Goal: Transaction & Acquisition: Subscribe to service/newsletter

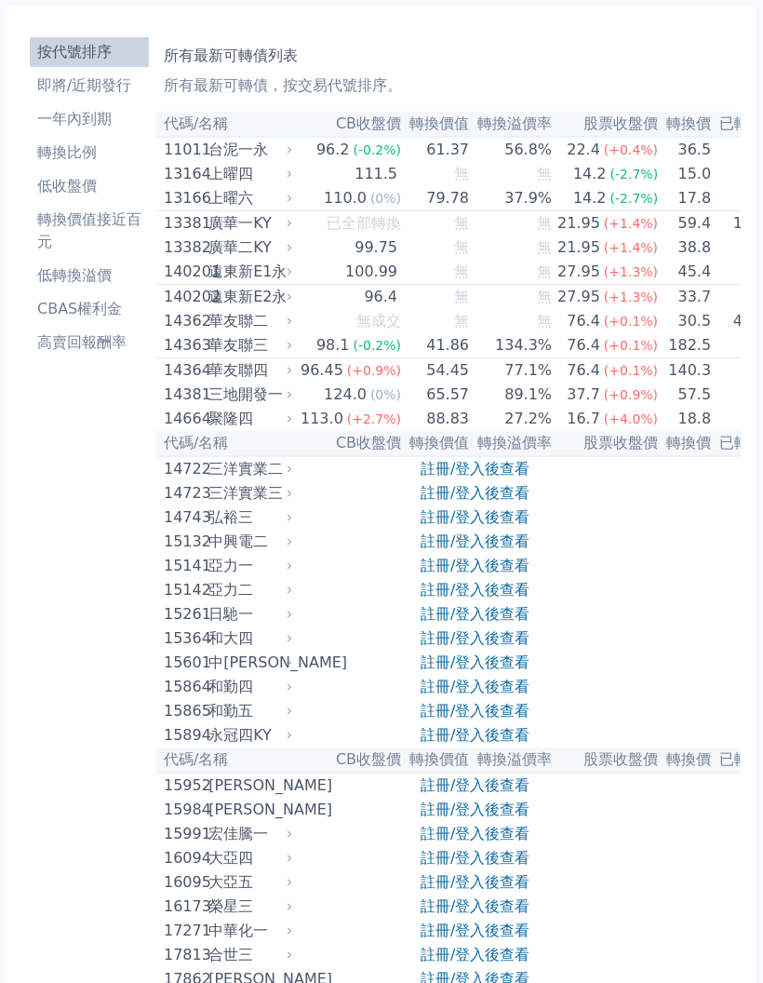
scroll to position [56, 0]
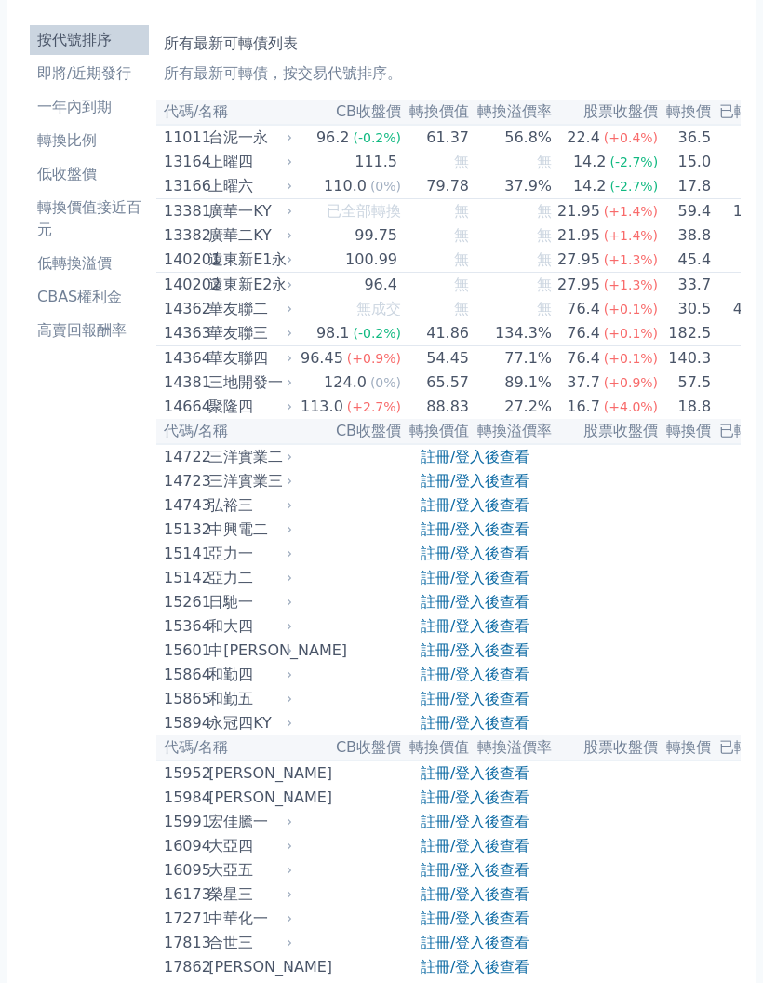
click at [490, 491] on link "註冊/登入後查看" at bounding box center [475, 482] width 109 height 18
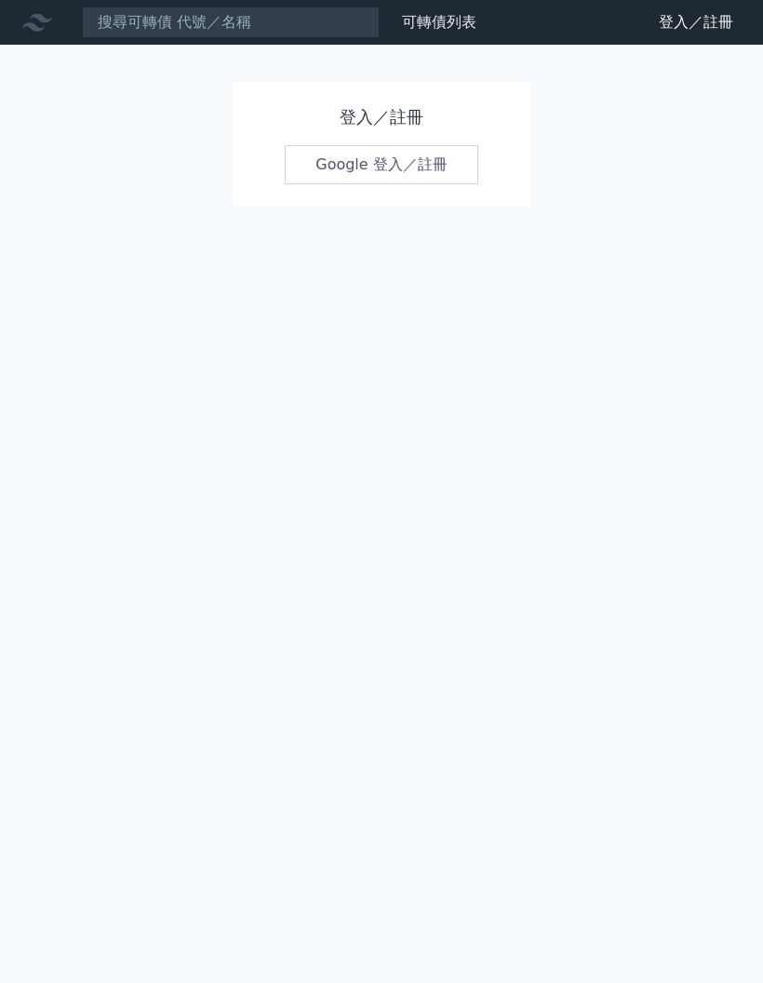
click at [384, 119] on h1 "登入／註冊" at bounding box center [382, 117] width 194 height 26
click at [397, 161] on link "Google 登入／註冊" at bounding box center [382, 164] width 194 height 39
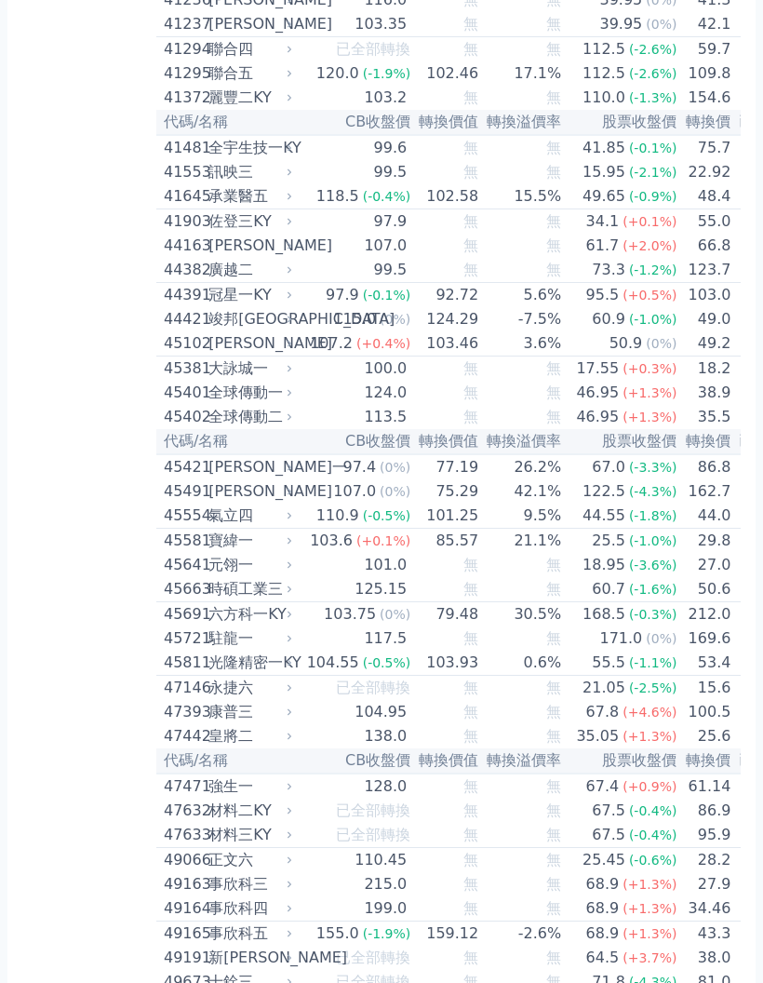
scroll to position [4978, 0]
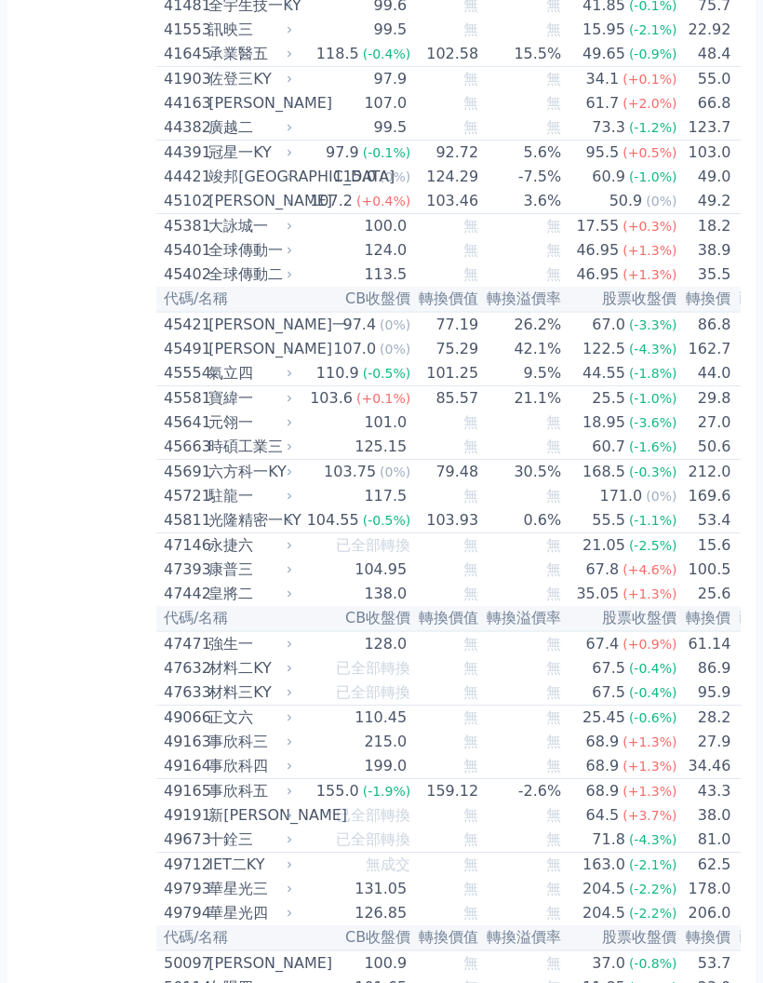
click at [583, 165] on div "95.5" at bounding box center [603, 153] width 41 height 22
click at [523, 215] on td "3.6%" at bounding box center [520, 202] width 83 height 25
click at [534, 190] on td "-7.5%" at bounding box center [520, 178] width 83 height 24
click at [630, 480] on span "(-0.3%)" at bounding box center [653, 472] width 48 height 15
